Goal: Task Accomplishment & Management: Manage account settings

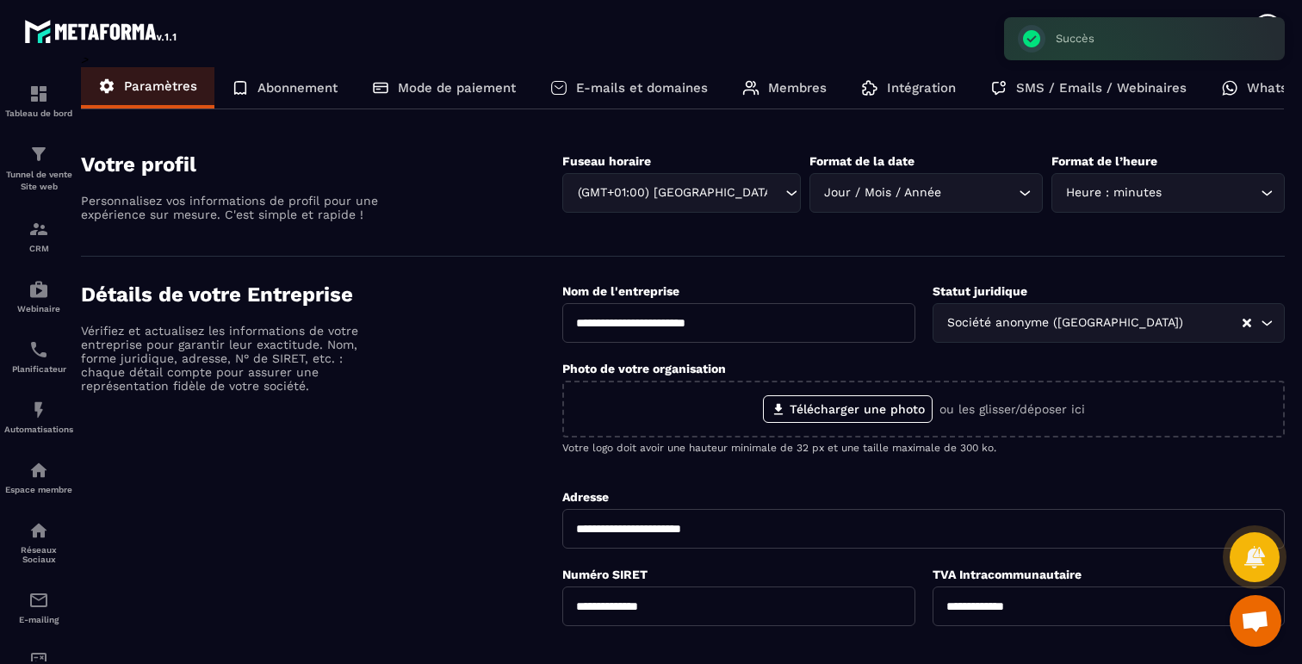
scroll to position [1411, 0]
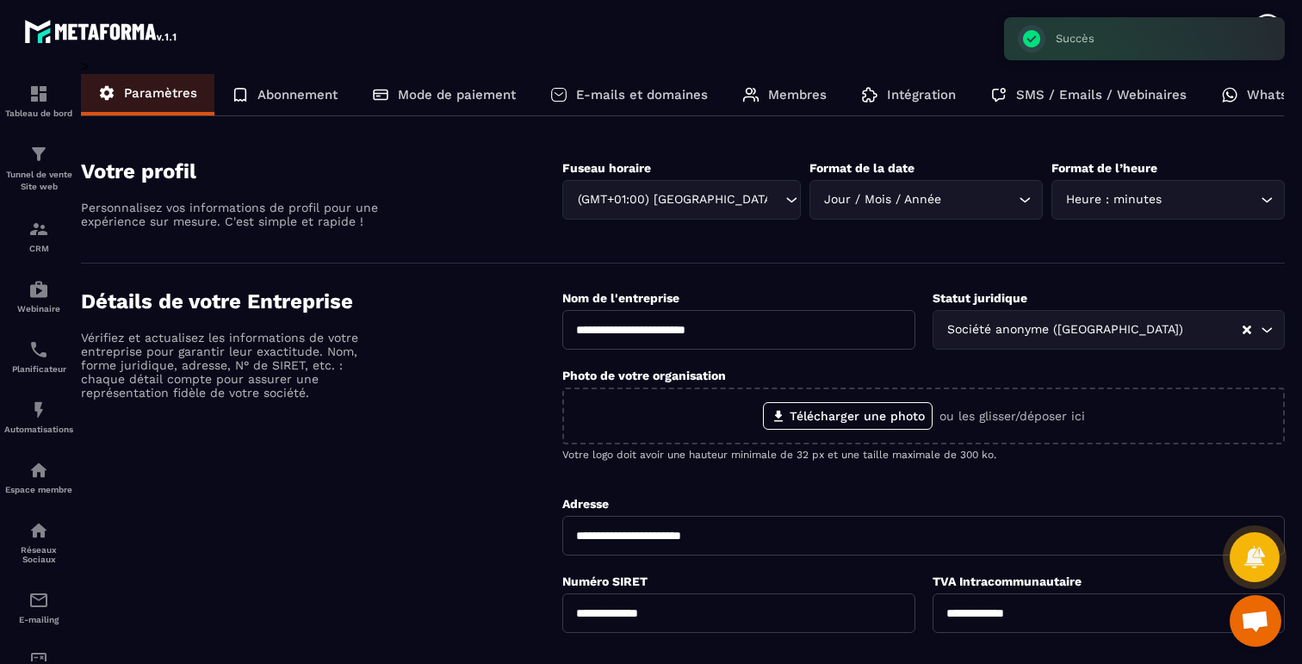
click at [265, 93] on p "Abonnement" at bounding box center [297, 95] width 80 height 16
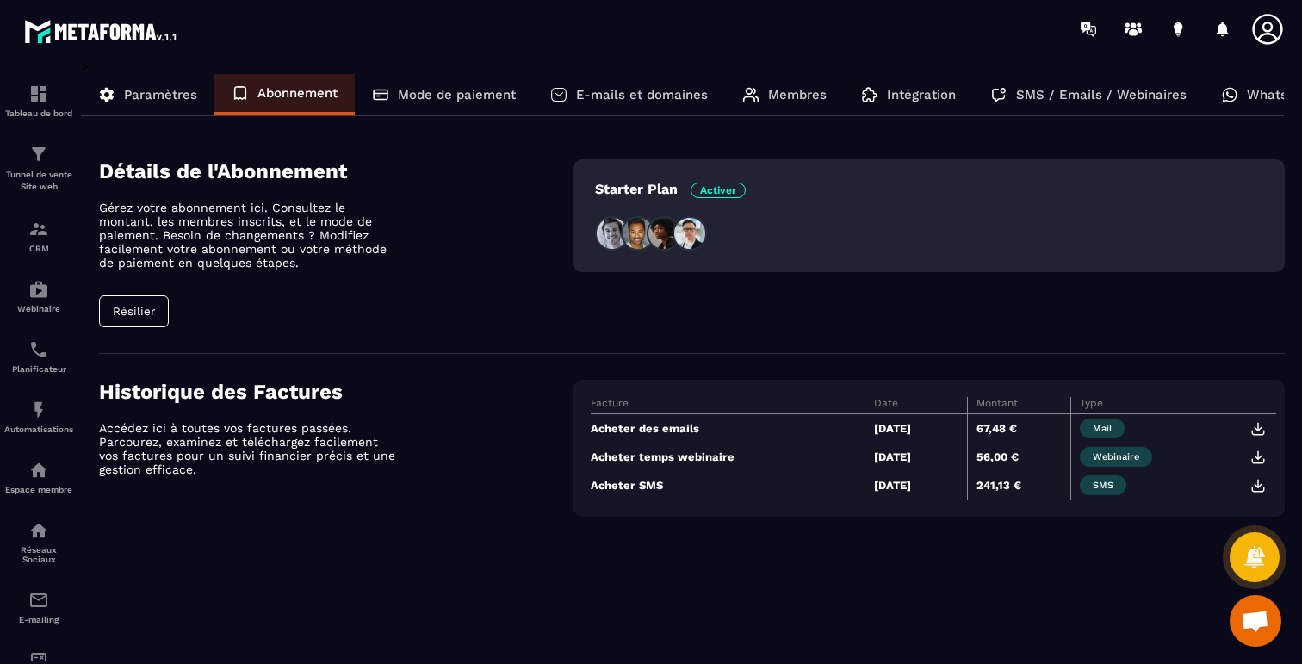
click at [715, 194] on span "Activer" at bounding box center [718, 191] width 55 height 16
click at [1146, 15] on div at bounding box center [1182, 29] width 222 height 34
click at [1146, 16] on div at bounding box center [1182, 29] width 222 height 34
click at [1142, 22] on icon at bounding box center [1133, 30] width 28 height 28
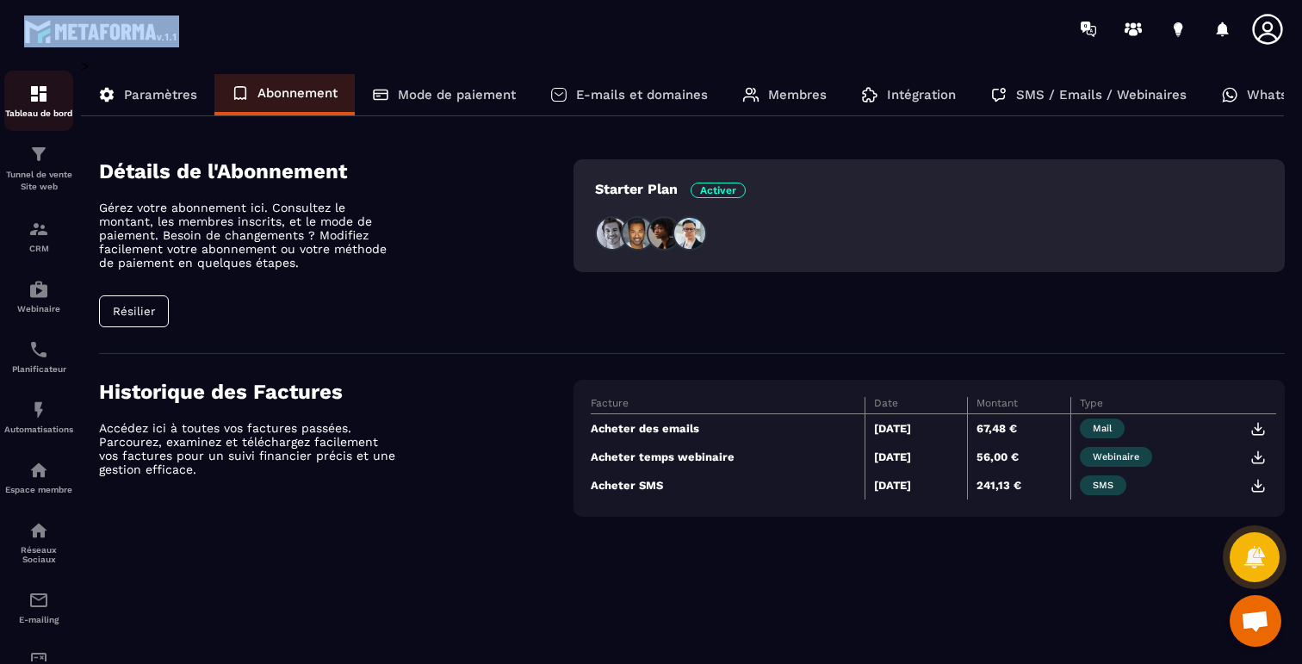
click at [17, 94] on div "Tableau de bord" at bounding box center [38, 101] width 69 height 34
